Goal: Task Accomplishment & Management: Use online tool/utility

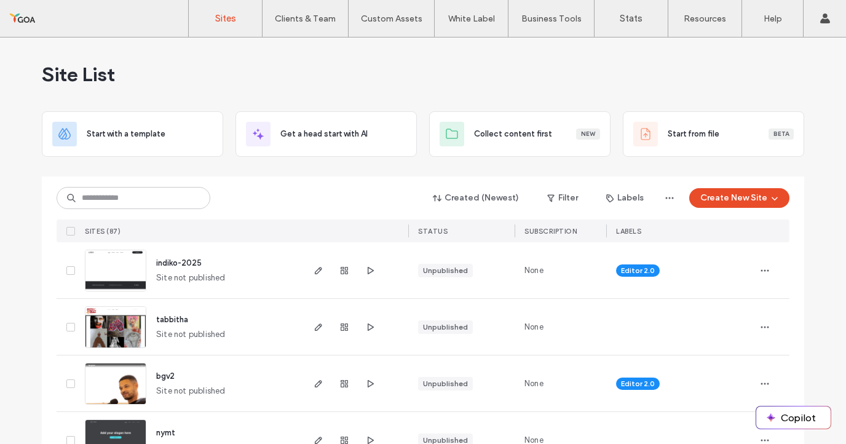
click at [293, 205] on div "Created (Newest) Filter Labels Create New Site" at bounding box center [423, 197] width 733 height 23
click at [101, 203] on input at bounding box center [134, 198] width 154 height 22
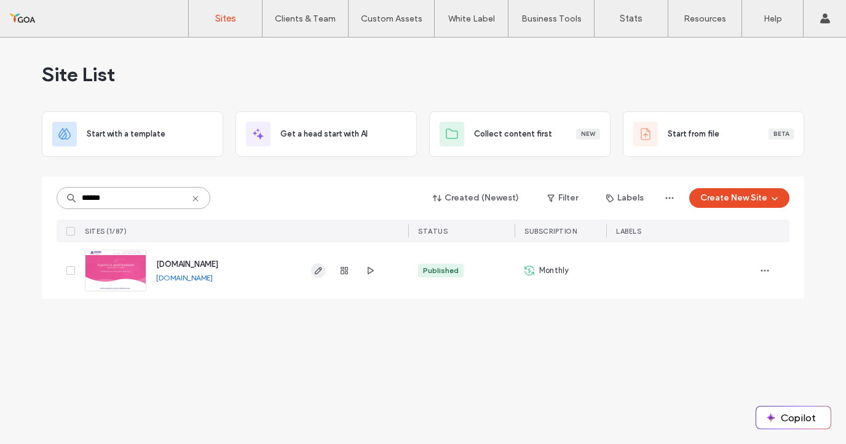
type input "******"
click at [320, 270] on use "button" at bounding box center [318, 270] width 7 height 7
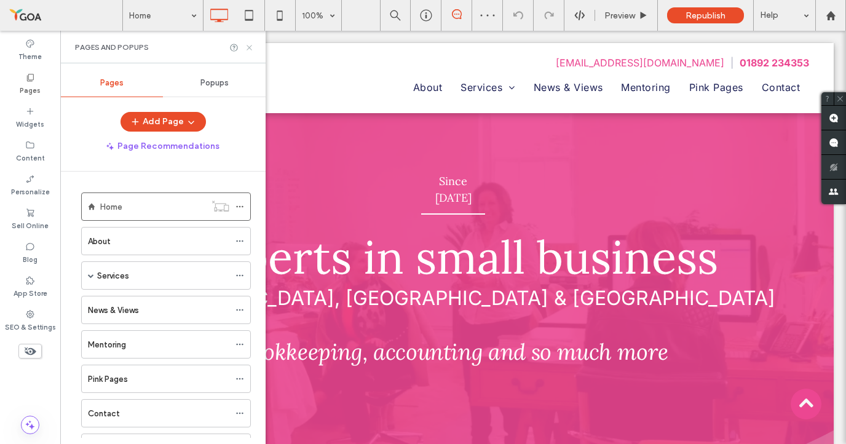
click at [250, 44] on icon at bounding box center [249, 47] width 9 height 9
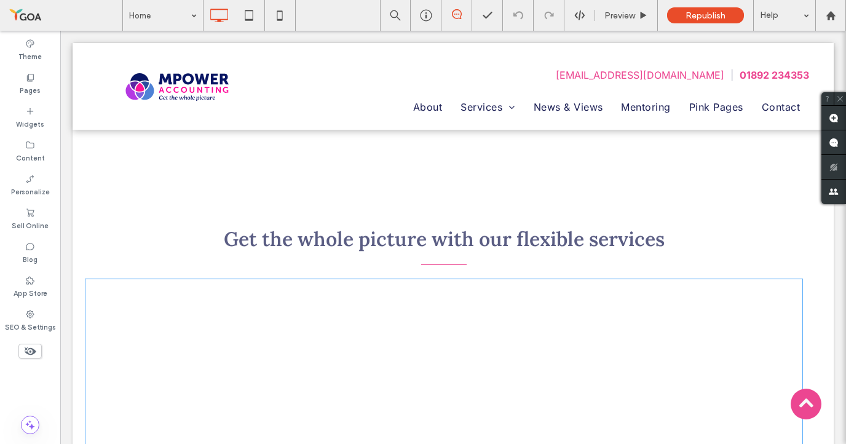
scroll to position [515, 0]
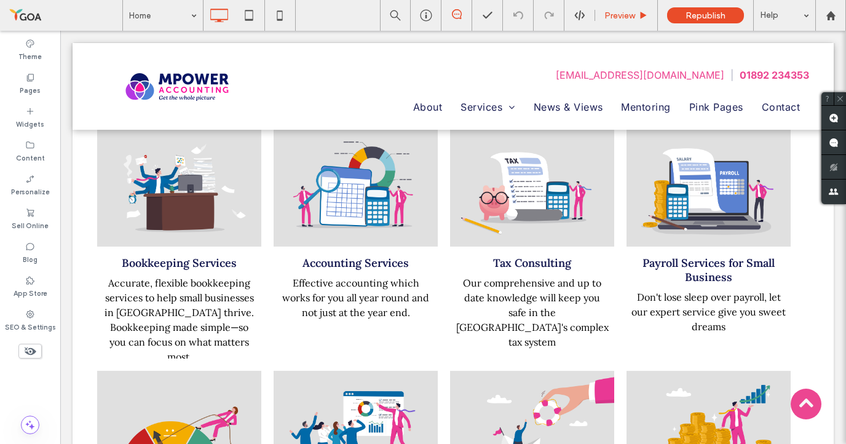
click at [609, 18] on span "Preview" at bounding box center [619, 15] width 31 height 10
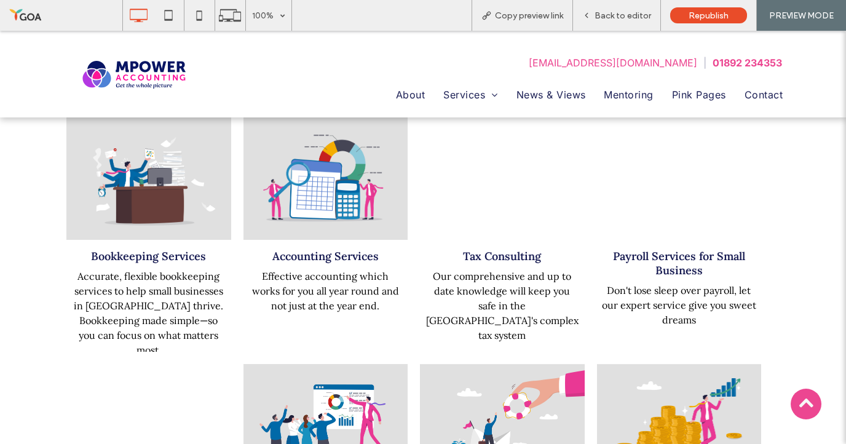
scroll to position [522, 0]
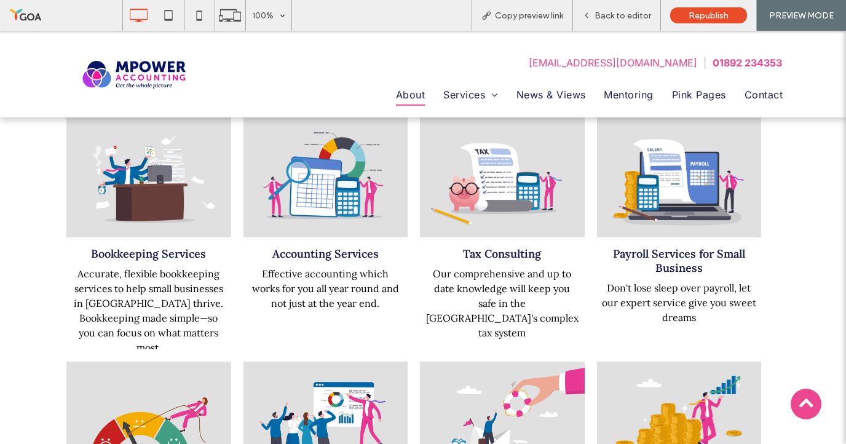
click at [407, 88] on span "About" at bounding box center [410, 94] width 29 height 21
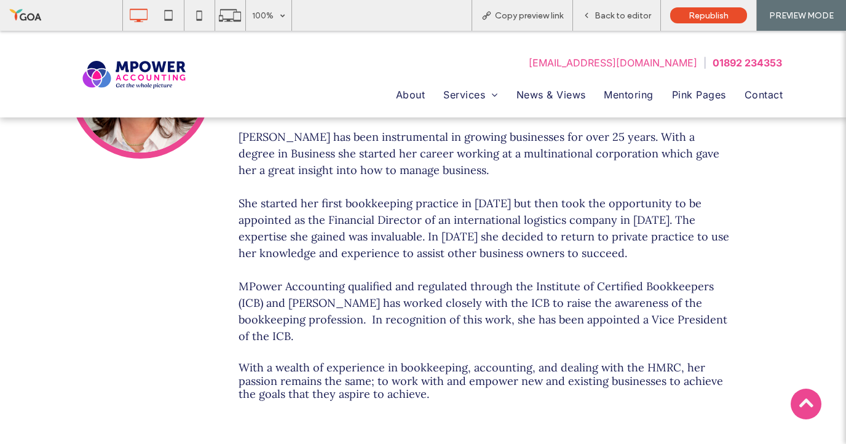
scroll to position [366, 0]
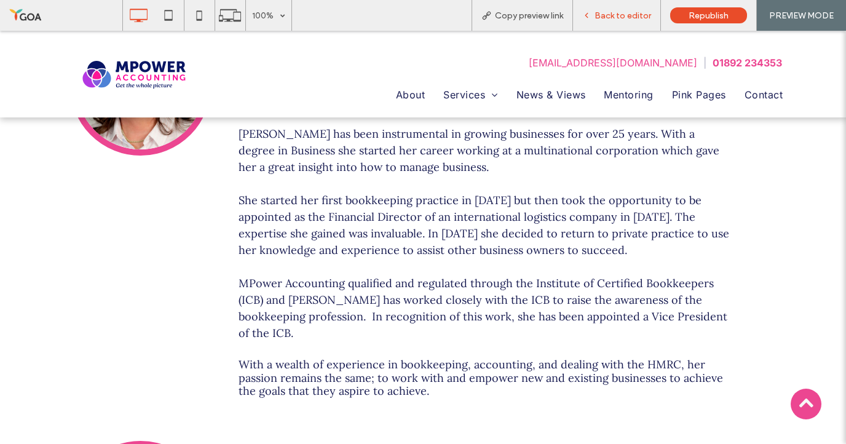
click at [631, 19] on span "Back to editor" at bounding box center [623, 15] width 57 height 10
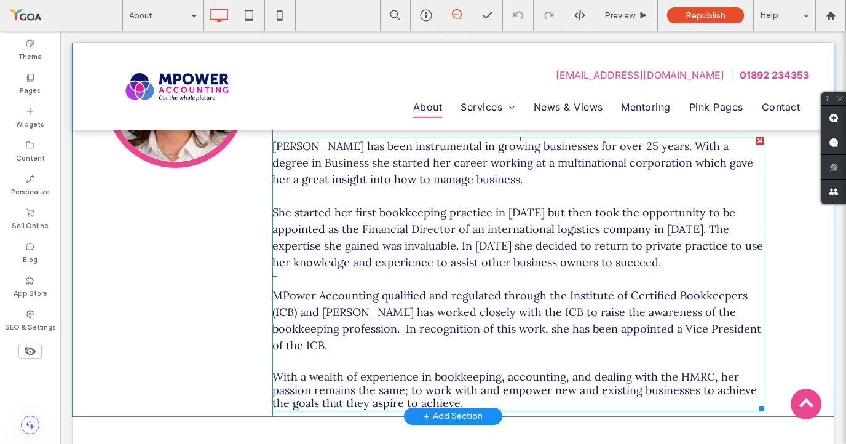
click at [366, 304] on p "MPower Accounting qualified and regulated through the Institute of Certified Bo…" at bounding box center [518, 320] width 492 height 66
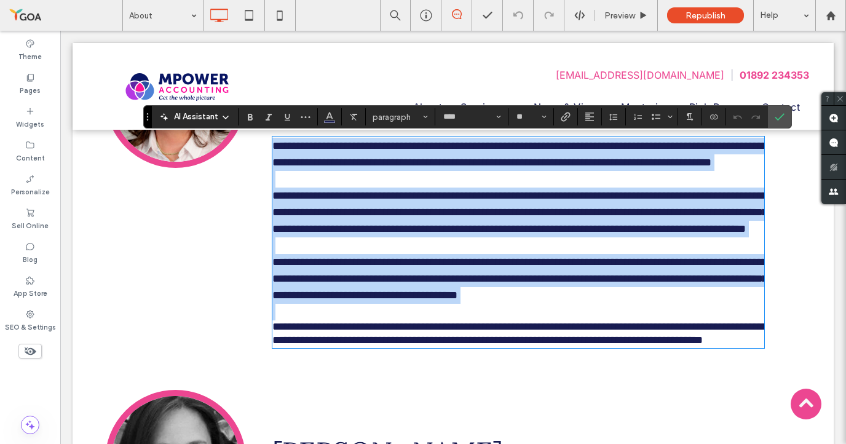
click at [382, 301] on span "**********" at bounding box center [519, 278] width 495 height 44
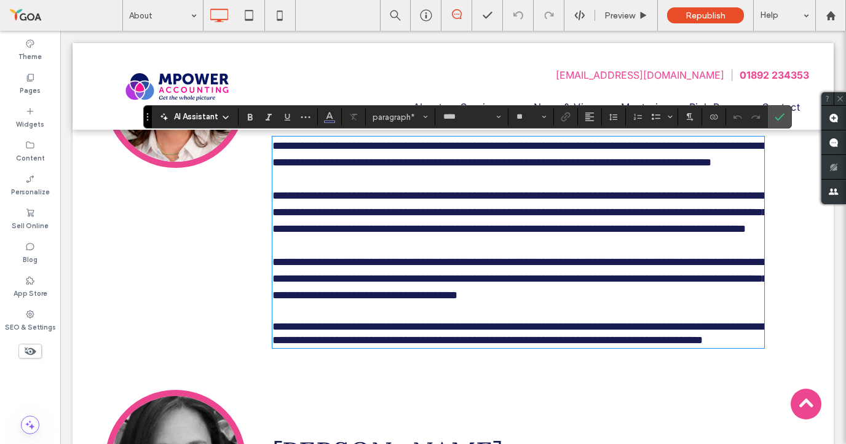
click at [382, 301] on span "**********" at bounding box center [519, 278] width 495 height 44
click at [778, 119] on icon "Confirm" at bounding box center [780, 117] width 10 height 10
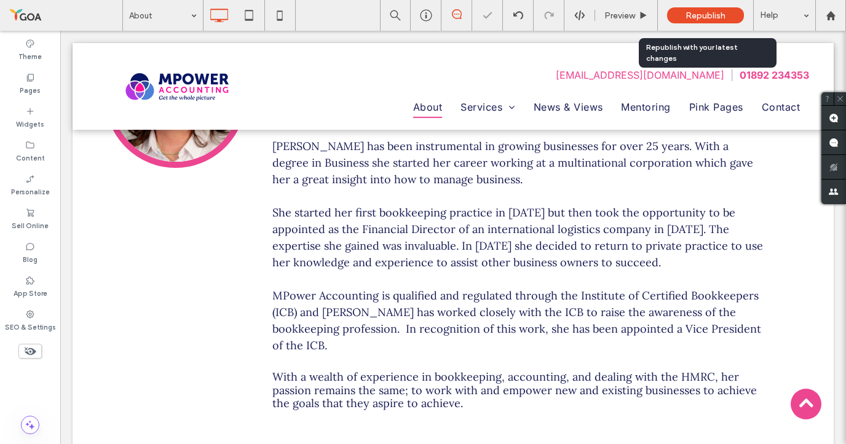
click at [689, 12] on span "Republish" at bounding box center [706, 15] width 40 height 10
